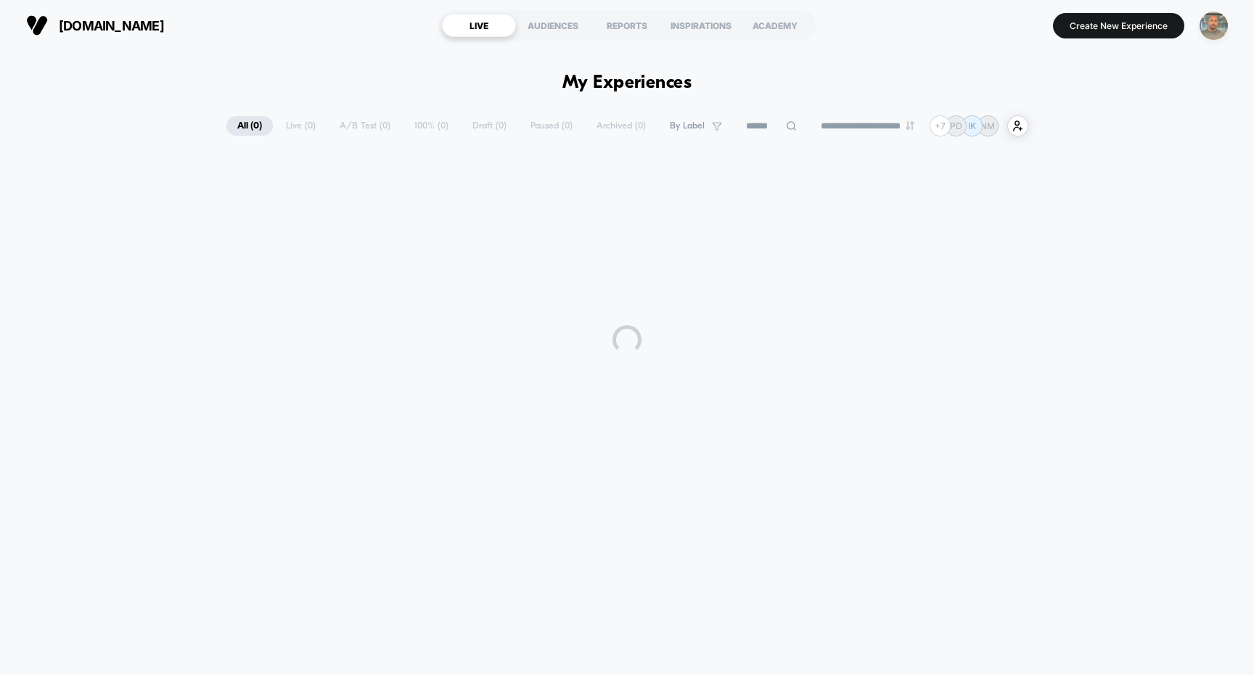
click at [1218, 24] on img "button" at bounding box center [1213, 26] width 28 height 28
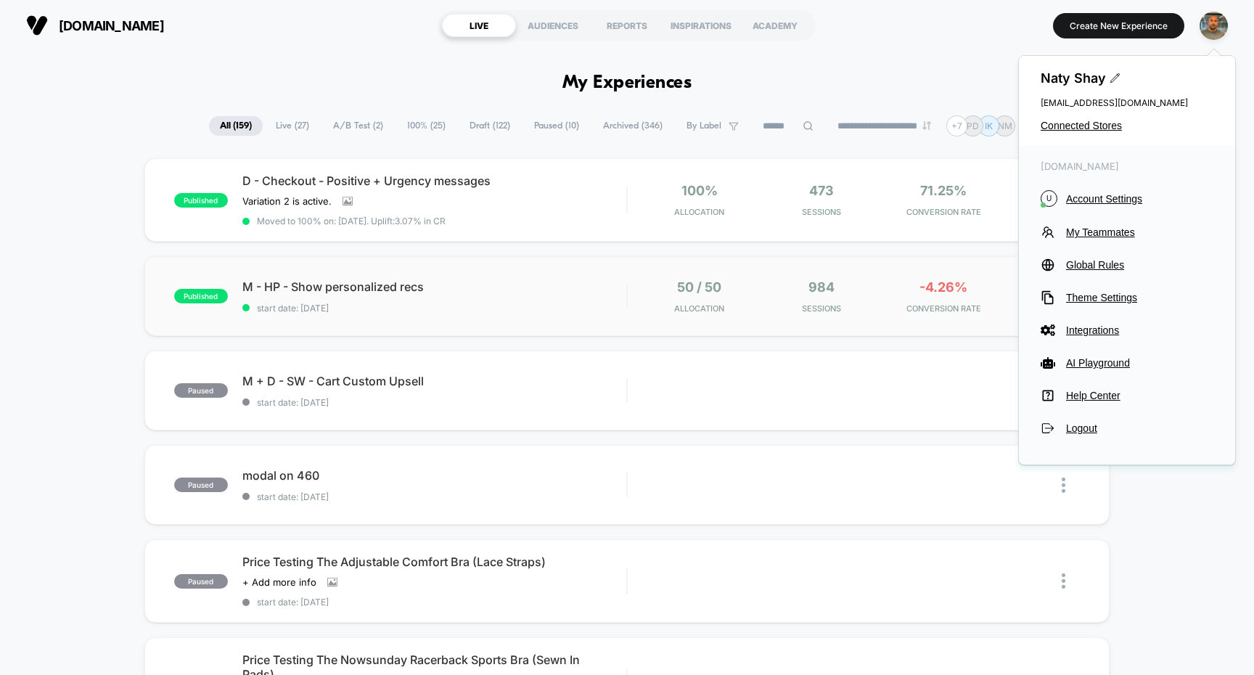
click at [788, 271] on div "published M - HP - Show personalized recs start date: [DATE] 50 / 50 Allocation…" at bounding box center [627, 296] width 966 height 80
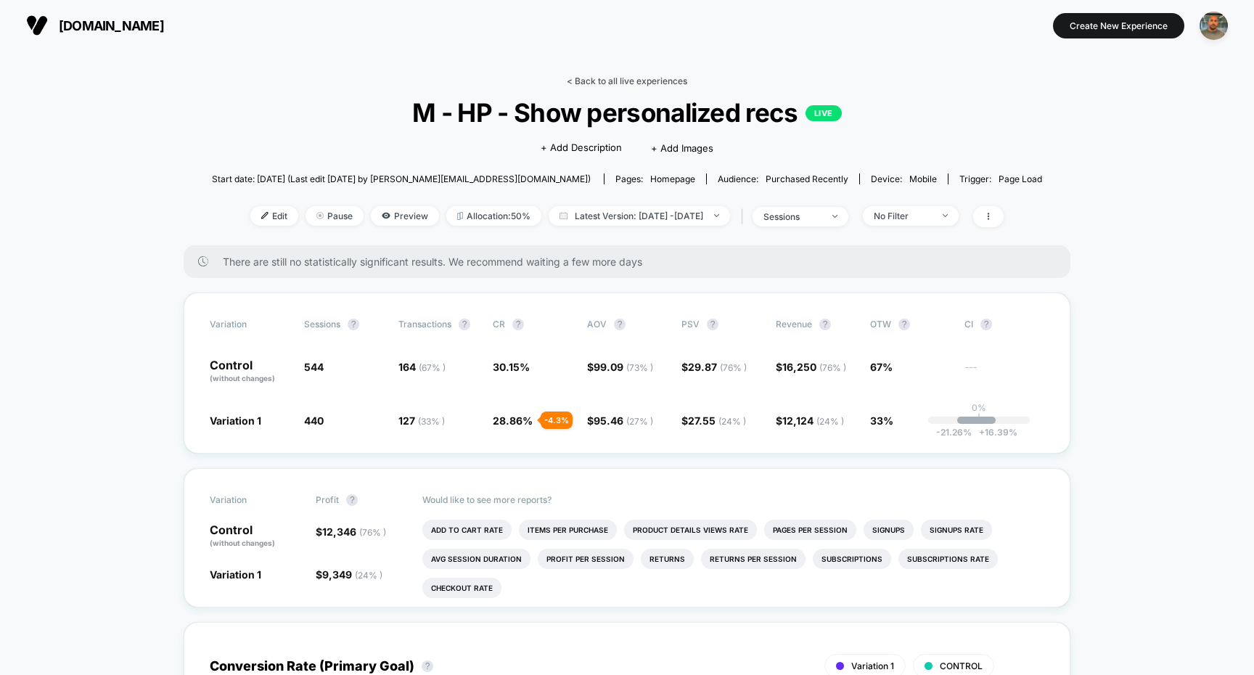
click at [661, 79] on link "< Back to all live experiences" at bounding box center [627, 80] width 120 height 11
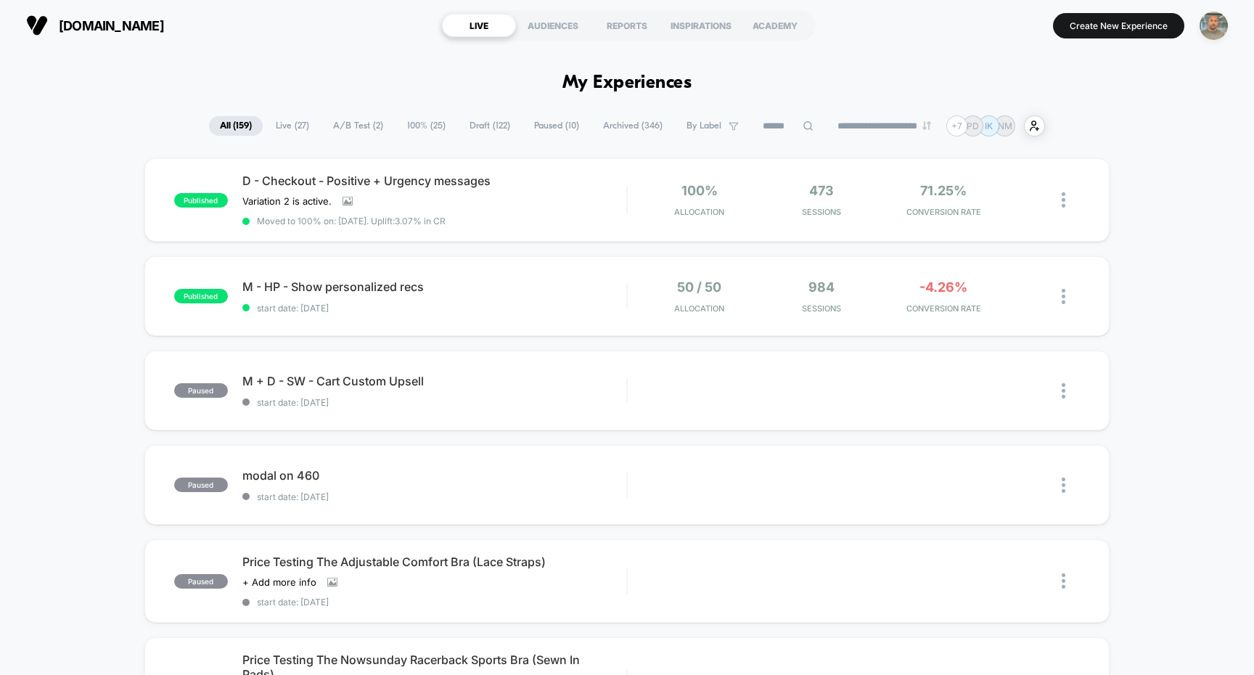
click at [1216, 33] on img "button" at bounding box center [1213, 26] width 28 height 28
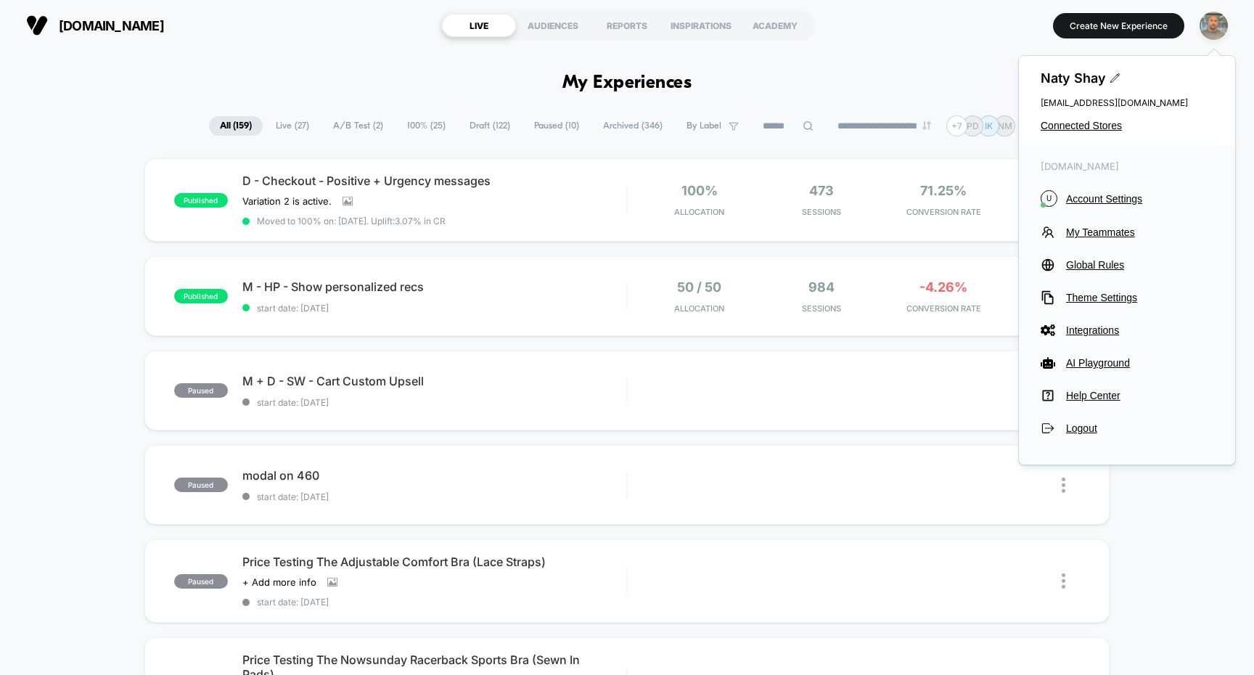
click at [1216, 33] on img "button" at bounding box center [1213, 26] width 28 height 28
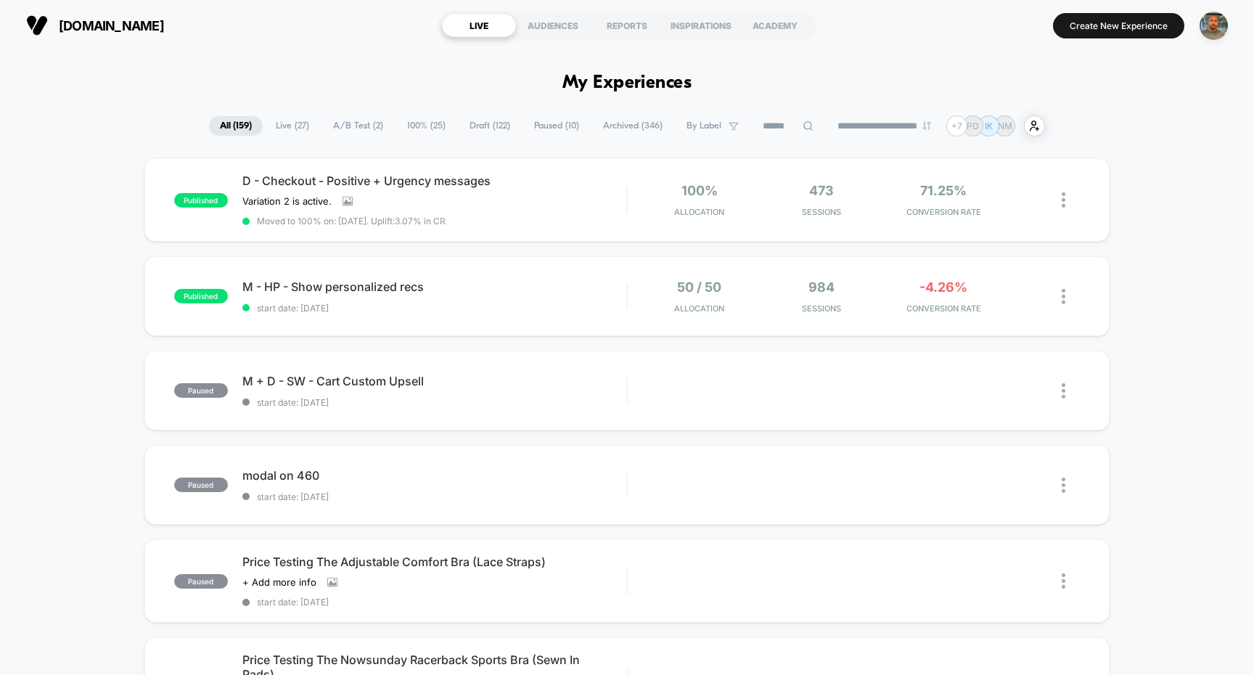
click at [337, 117] on span "A/B Test ( 2 )" at bounding box center [358, 126] width 72 height 20
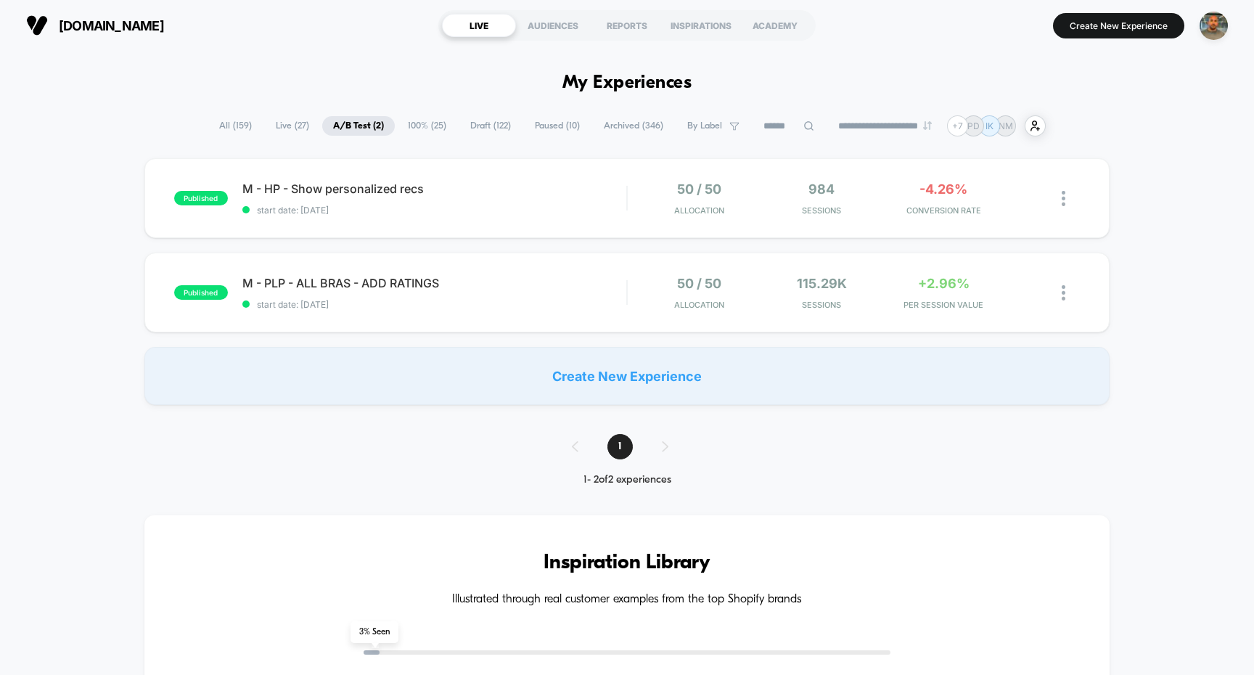
click at [208, 123] on span "All ( 159 )" at bounding box center [235, 126] width 54 height 20
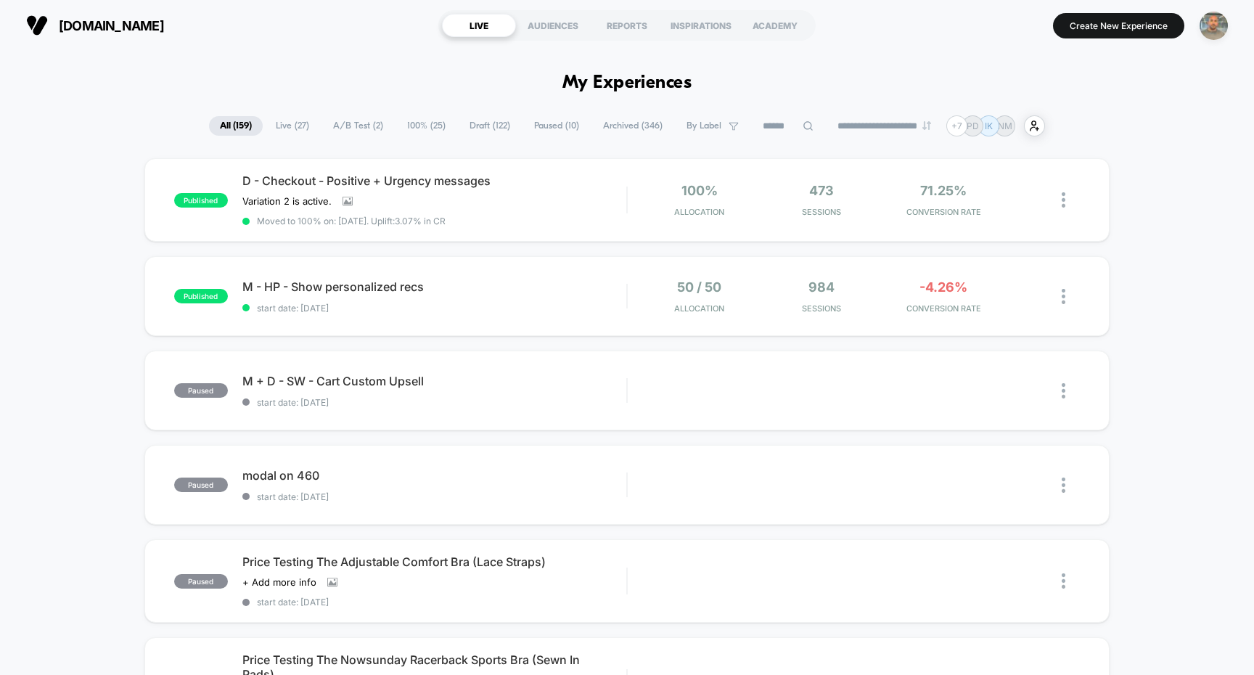
click at [1220, 28] on img "button" at bounding box center [1213, 26] width 28 height 28
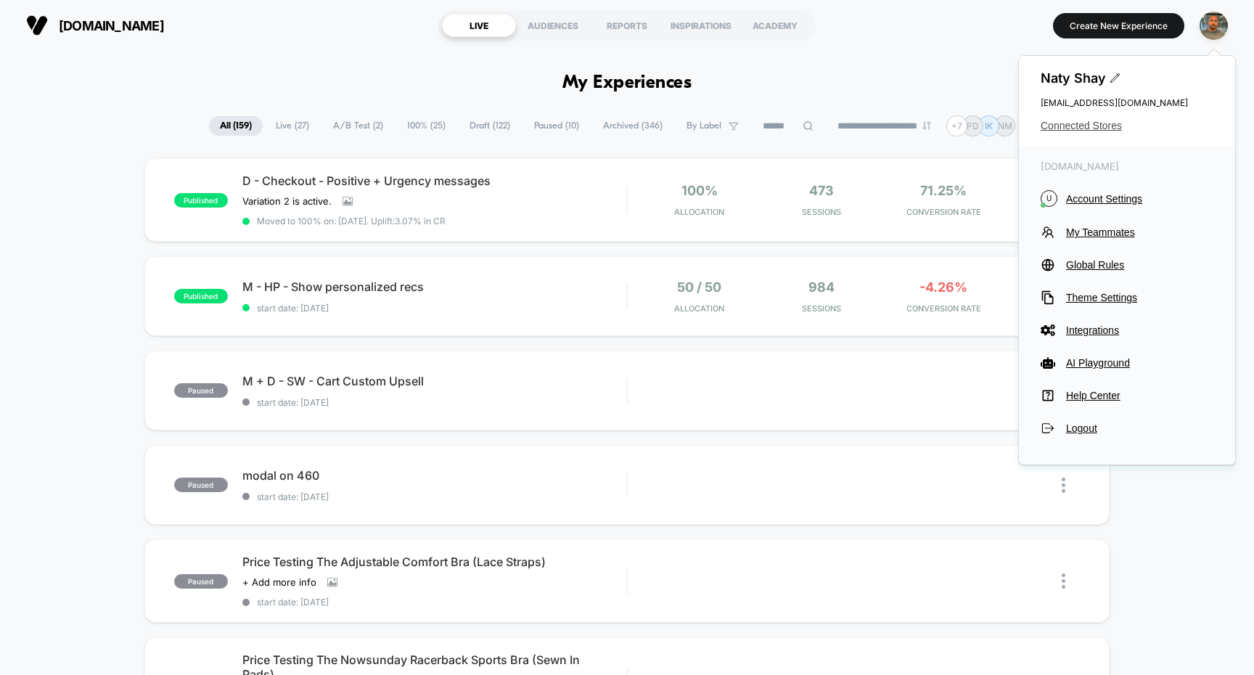
click at [1090, 128] on span "Connected Stores" at bounding box center [1126, 126] width 173 height 12
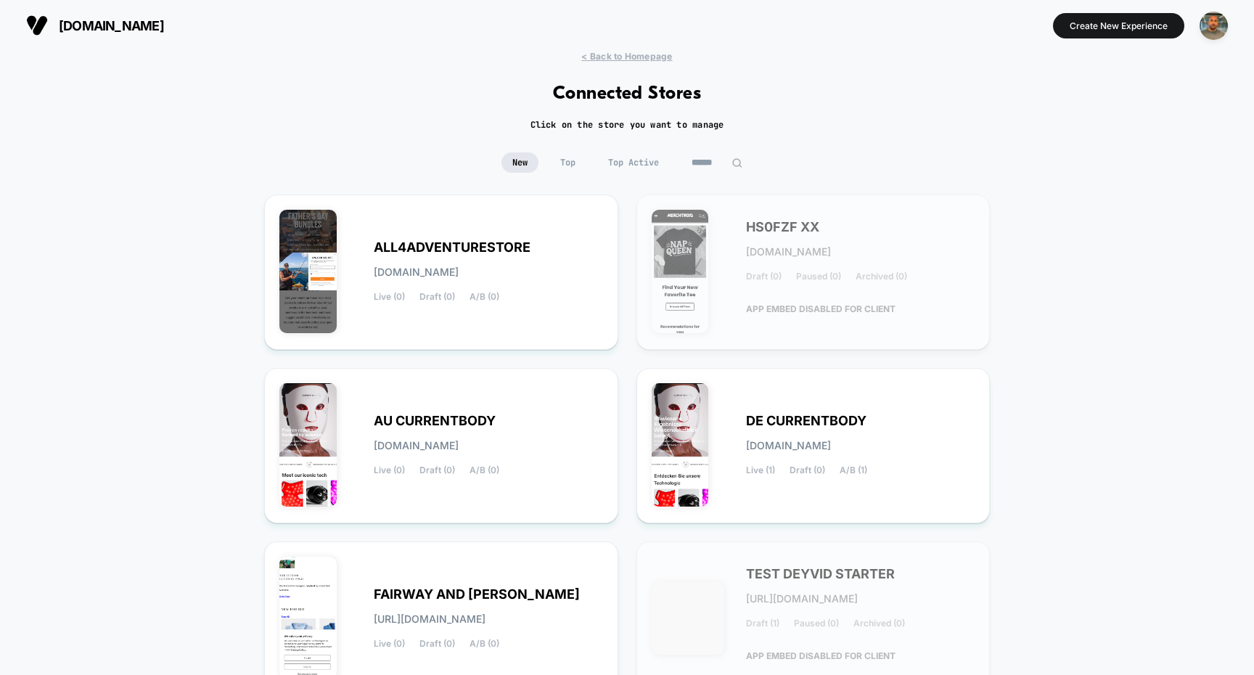
click at [718, 161] on input at bounding box center [717, 162] width 73 height 20
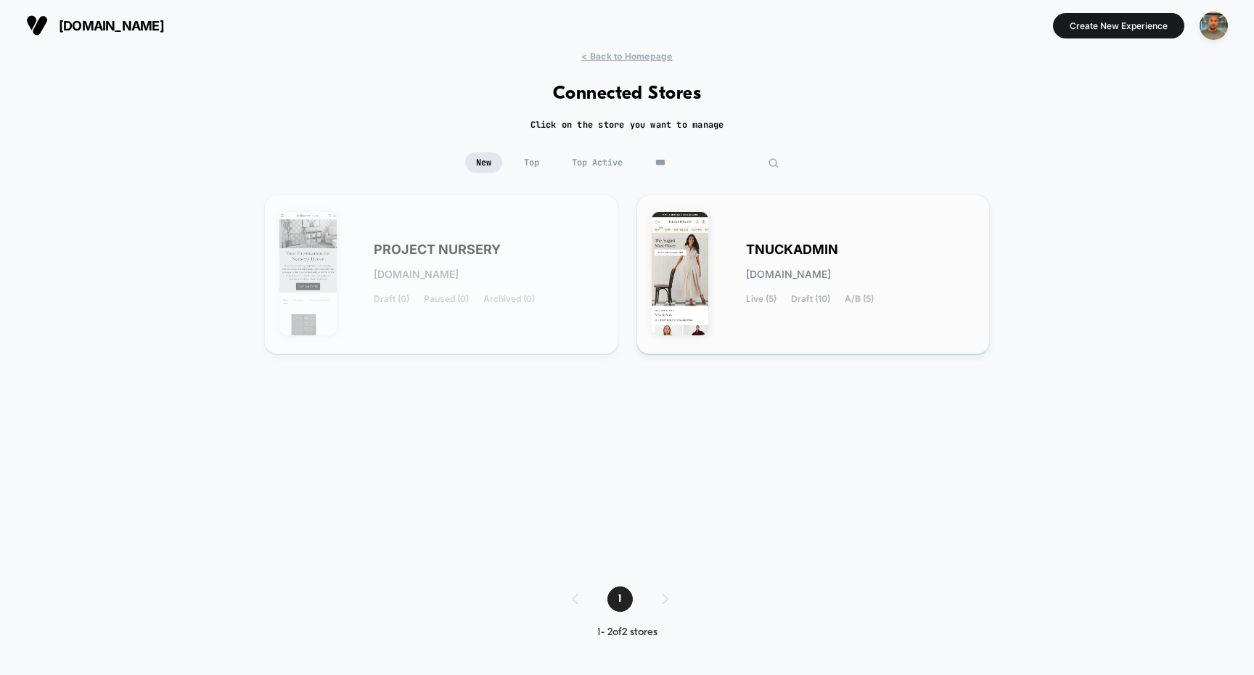
type input "***"
click at [763, 245] on span "TNUCKADMIN" at bounding box center [792, 250] width 92 height 10
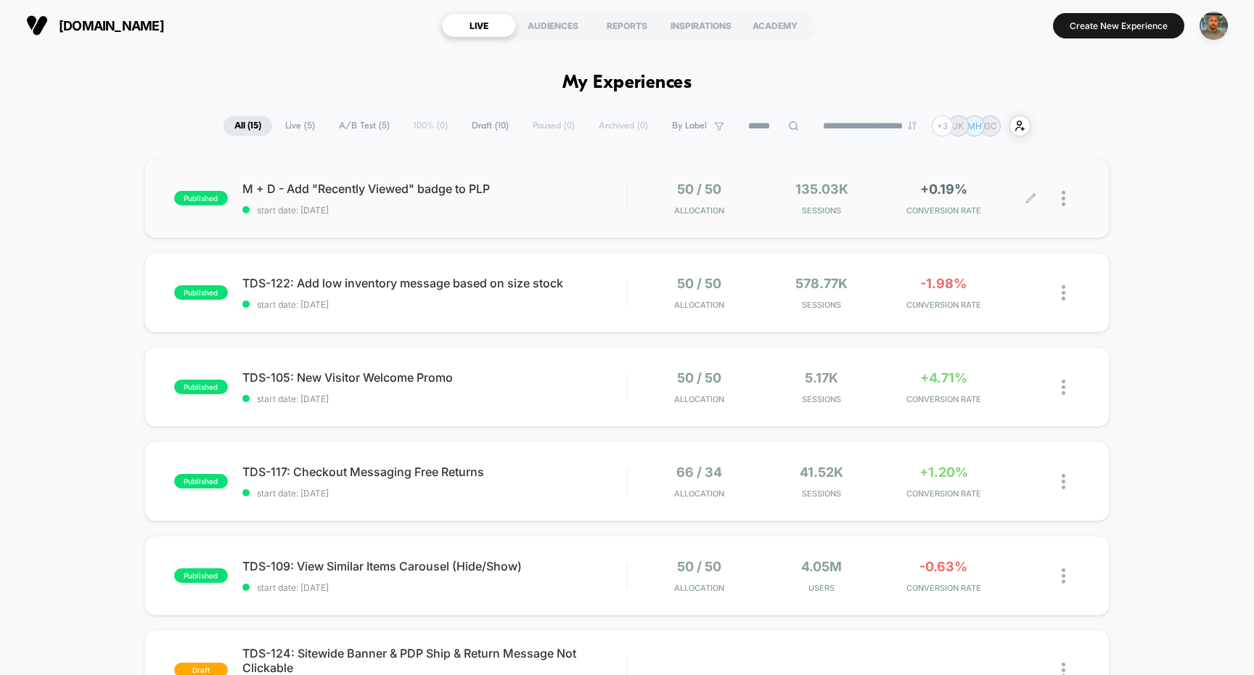
click at [1065, 194] on div at bounding box center [1071, 198] width 18 height 34
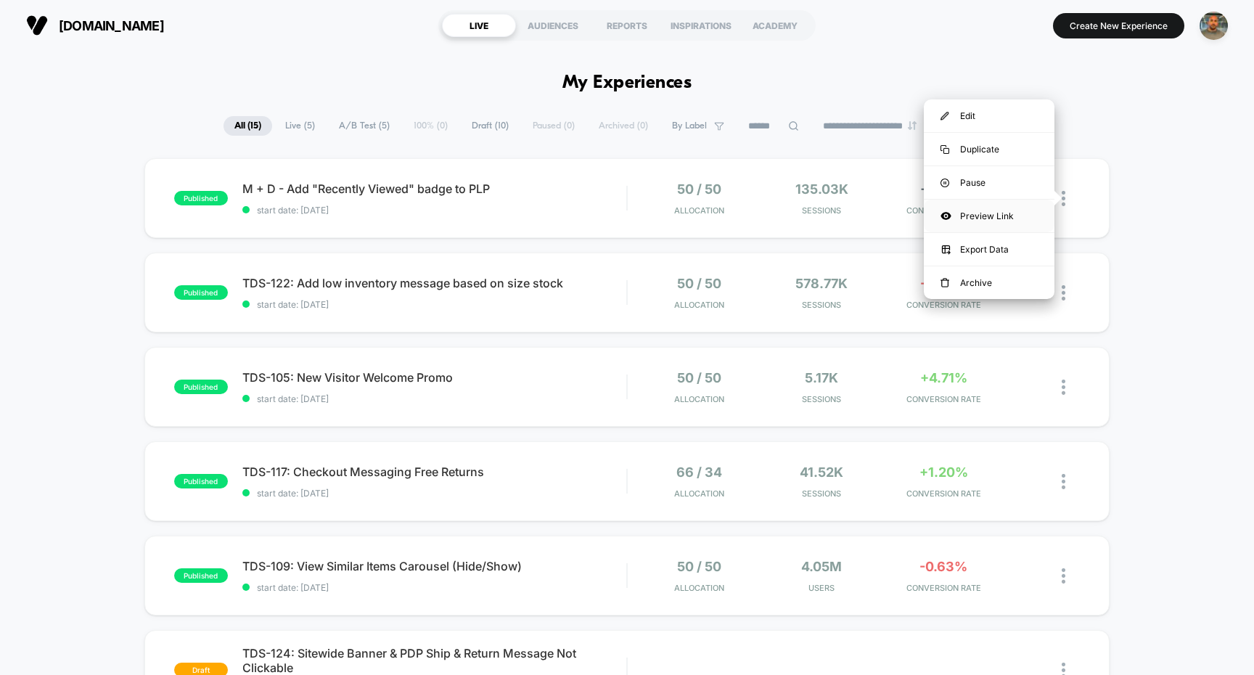
click at [1011, 215] on div "Preview Link" at bounding box center [989, 216] width 131 height 33
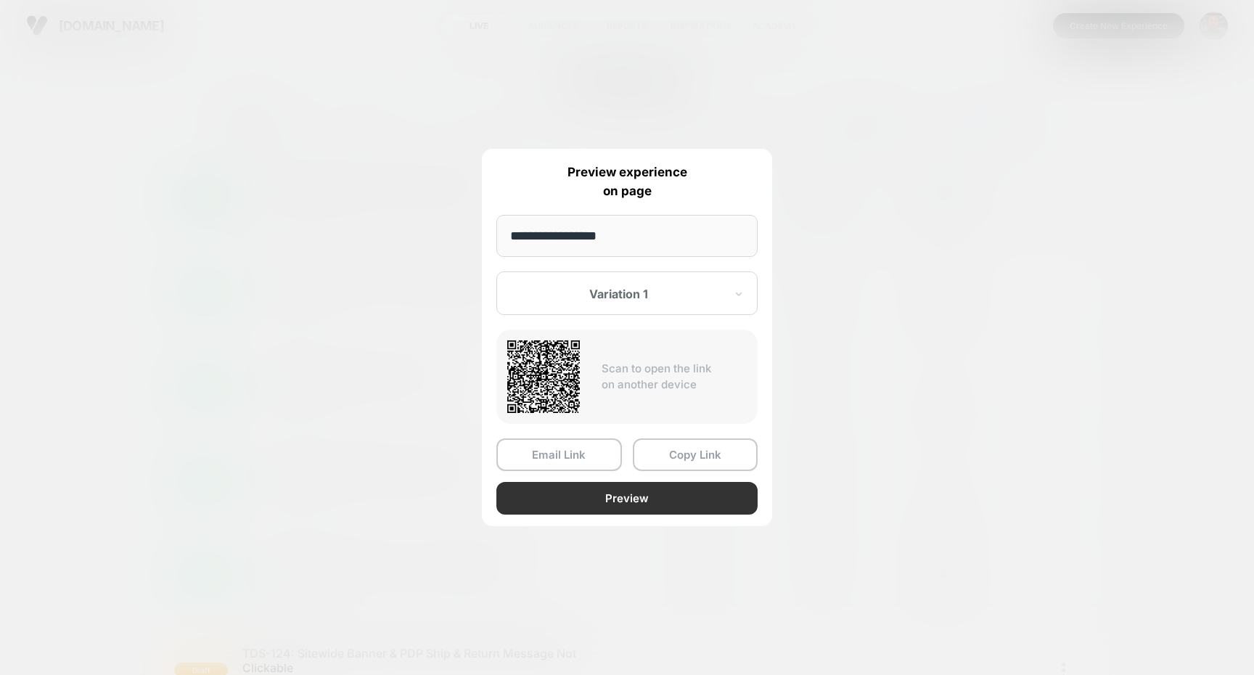
click at [665, 489] on button "Preview" at bounding box center [626, 498] width 261 height 33
